Goal: Find specific page/section: Find specific page/section

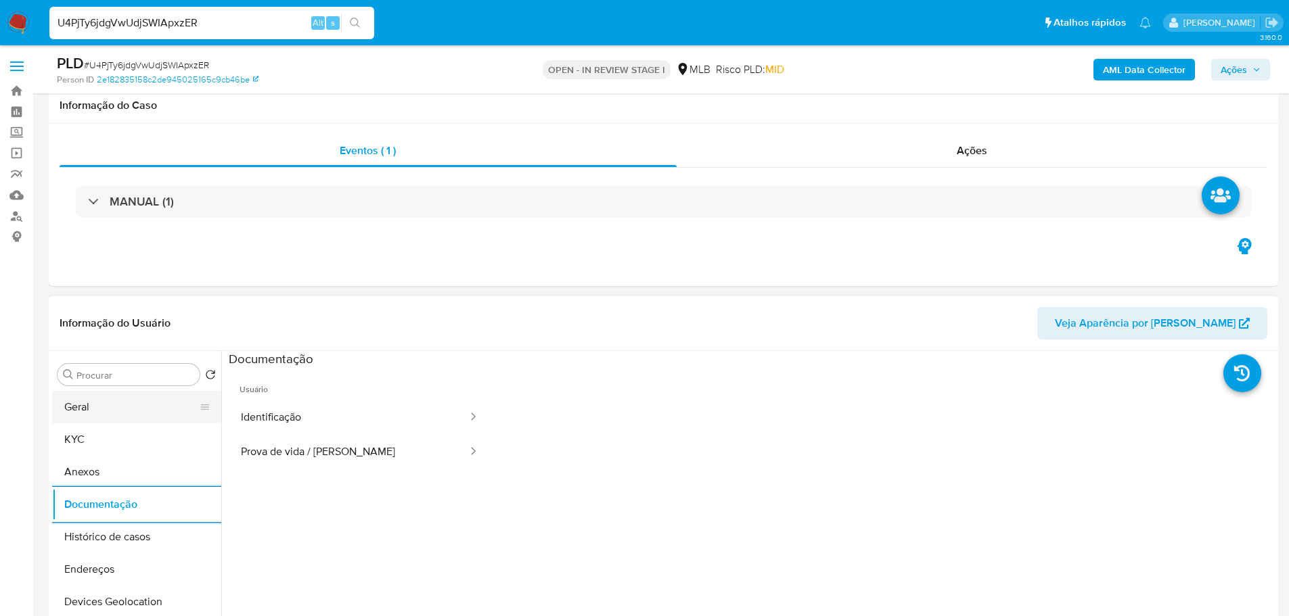
scroll to position [203, 0]
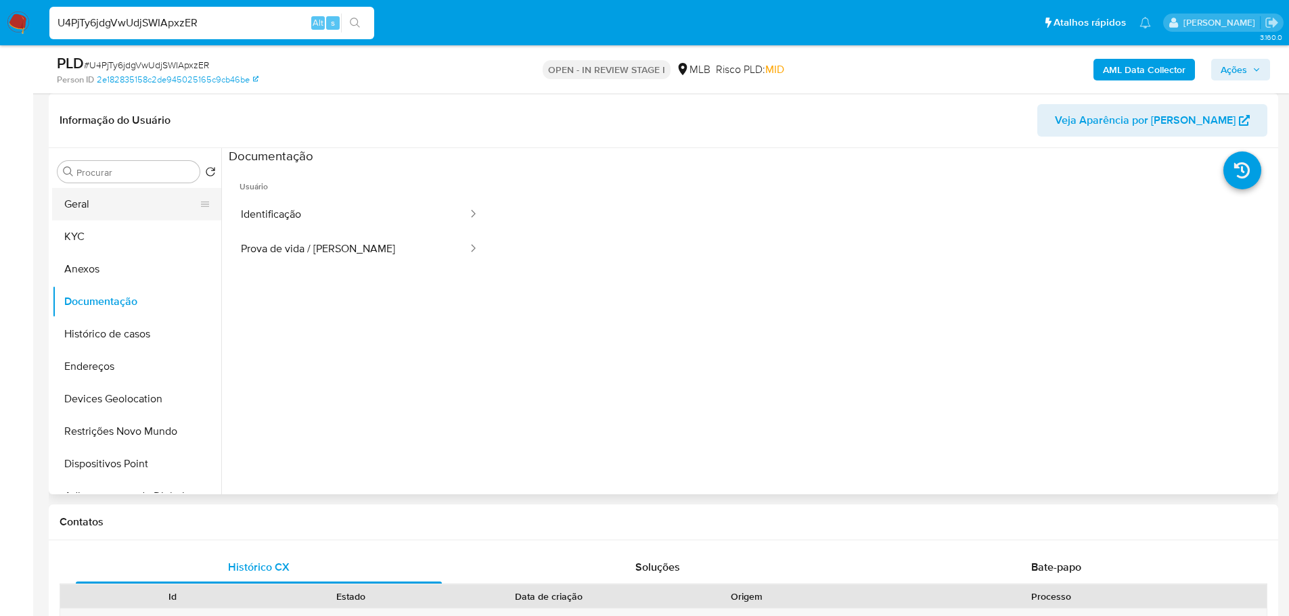
click at [77, 208] on button "Geral" at bounding box center [131, 204] width 158 height 32
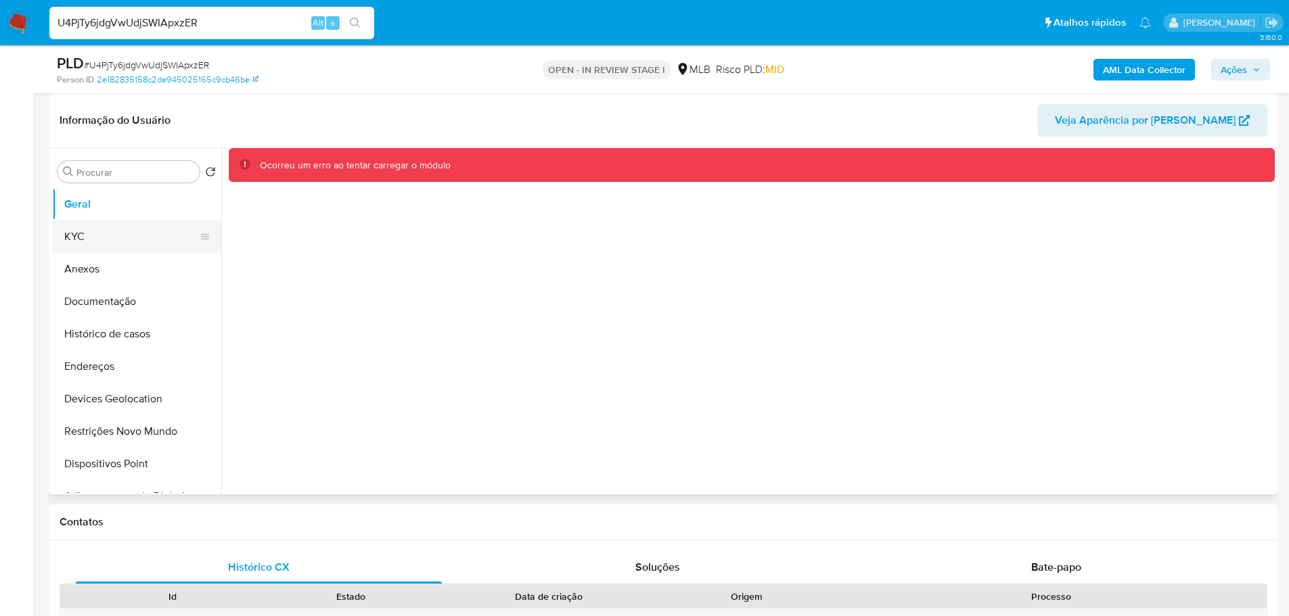
click at [64, 235] on button "KYC" at bounding box center [131, 237] width 158 height 32
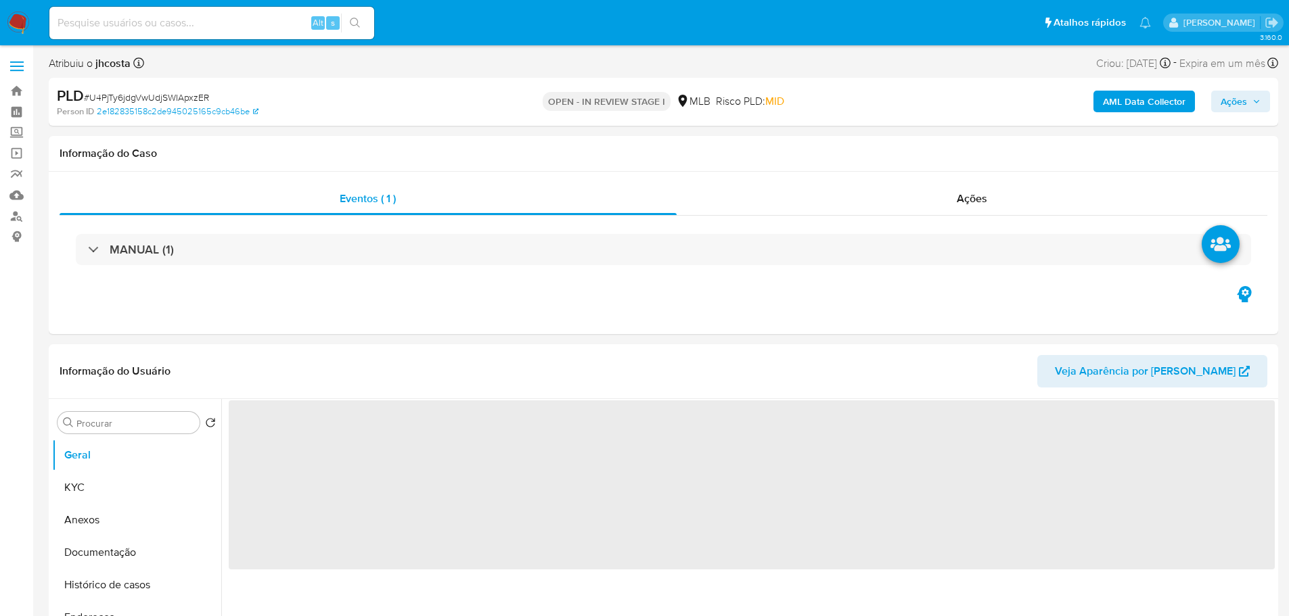
select select "10"
